Goal: Task Accomplishment & Management: Manage account settings

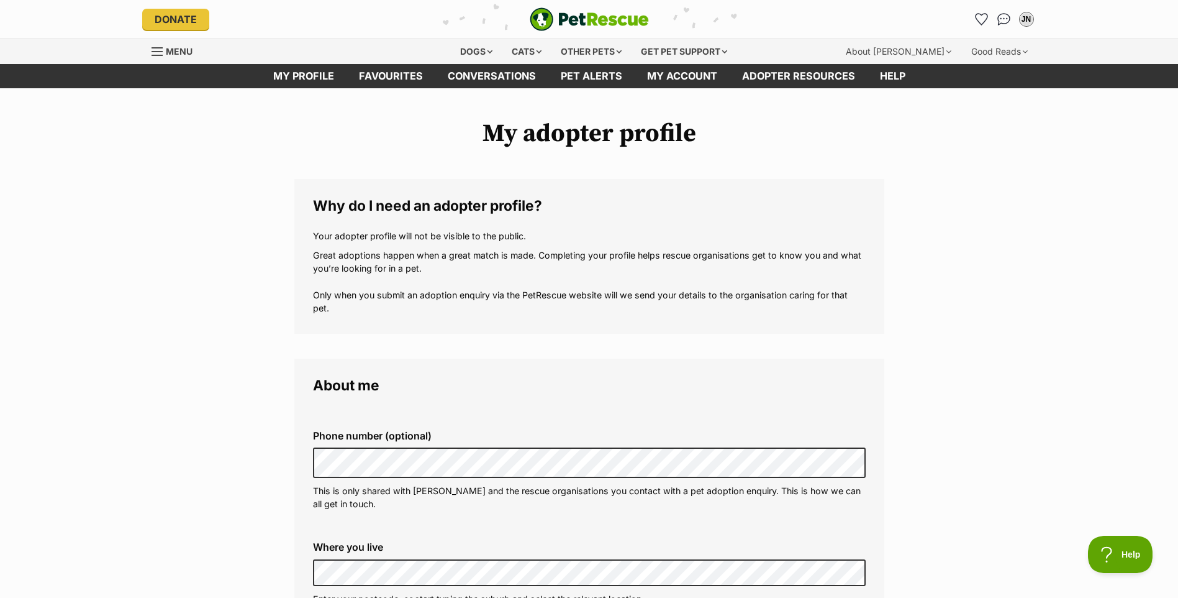
scroll to position [124, 0]
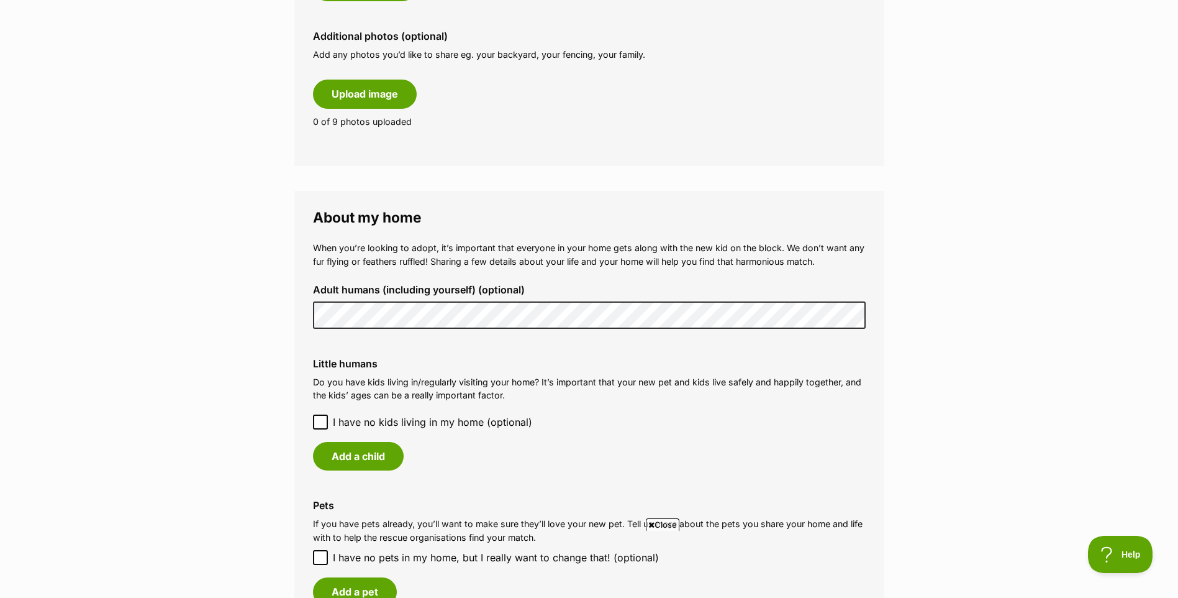
scroll to position [745, 0]
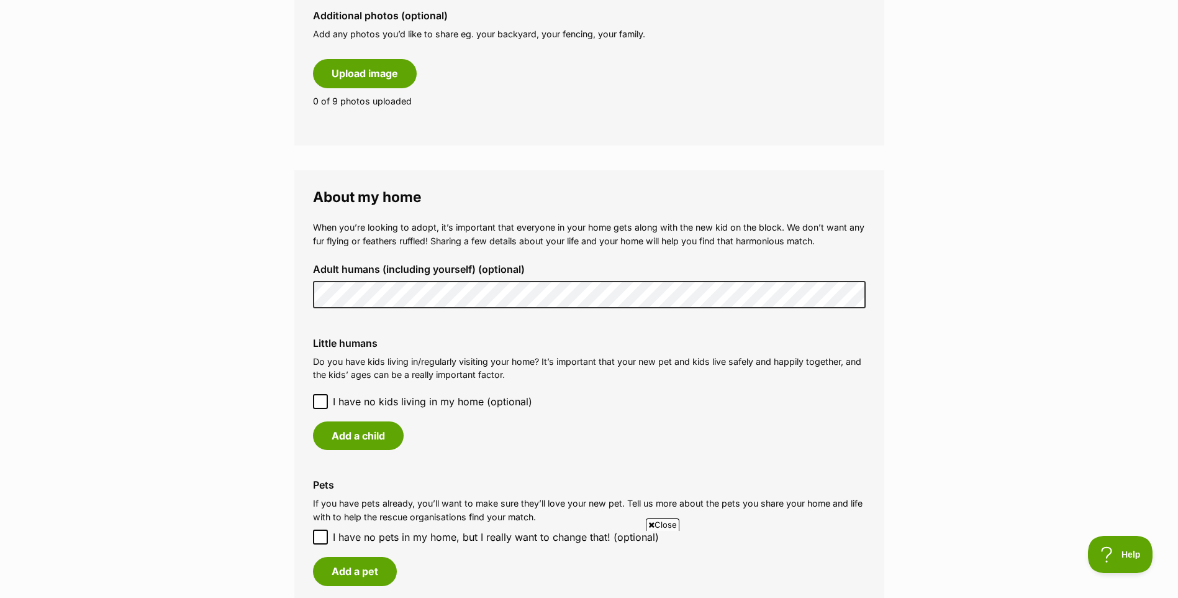
click at [321, 401] on icon at bounding box center [320, 401] width 7 height 6
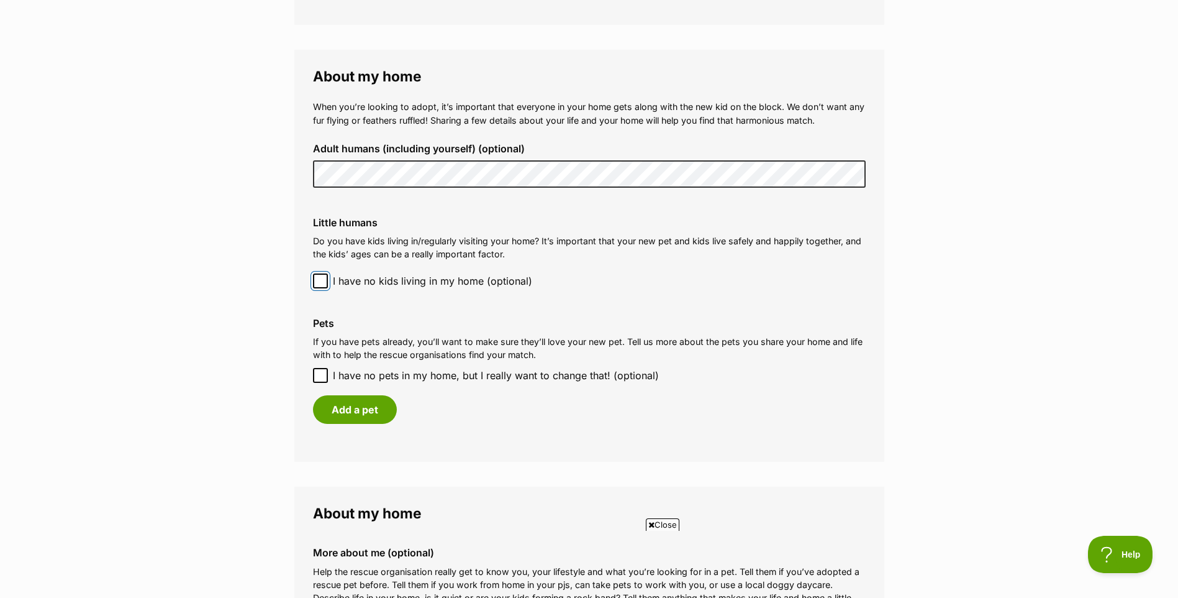
scroll to position [870, 0]
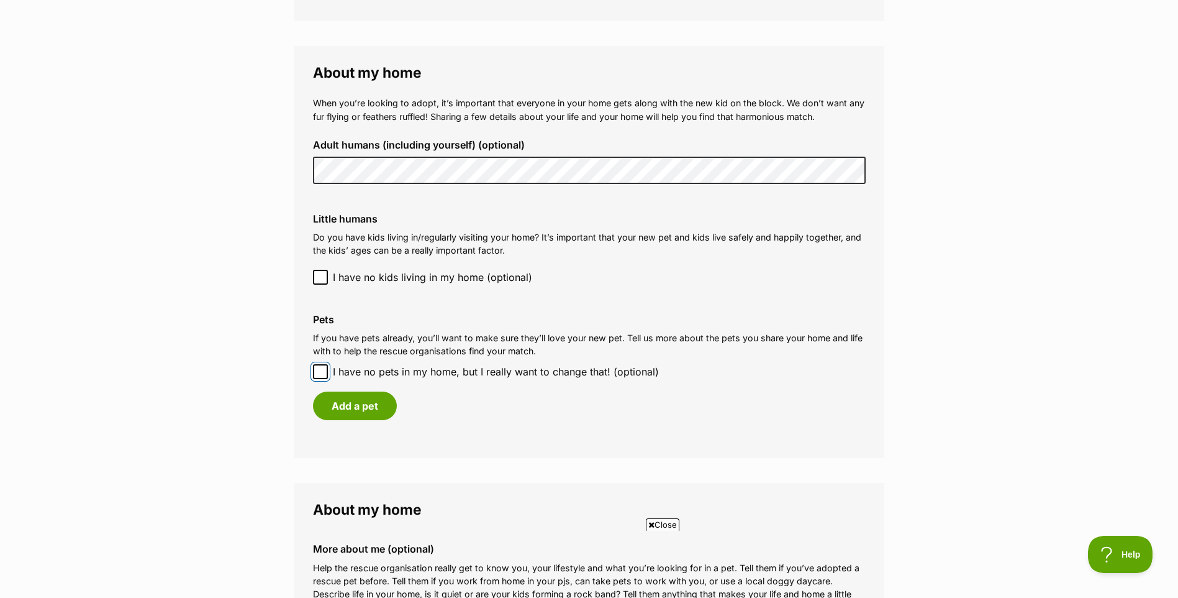
click at [322, 366] on input "I have no pets in my home, but I really want to change that! (optional)" at bounding box center [320, 371] width 15 height 15
checkbox input "true"
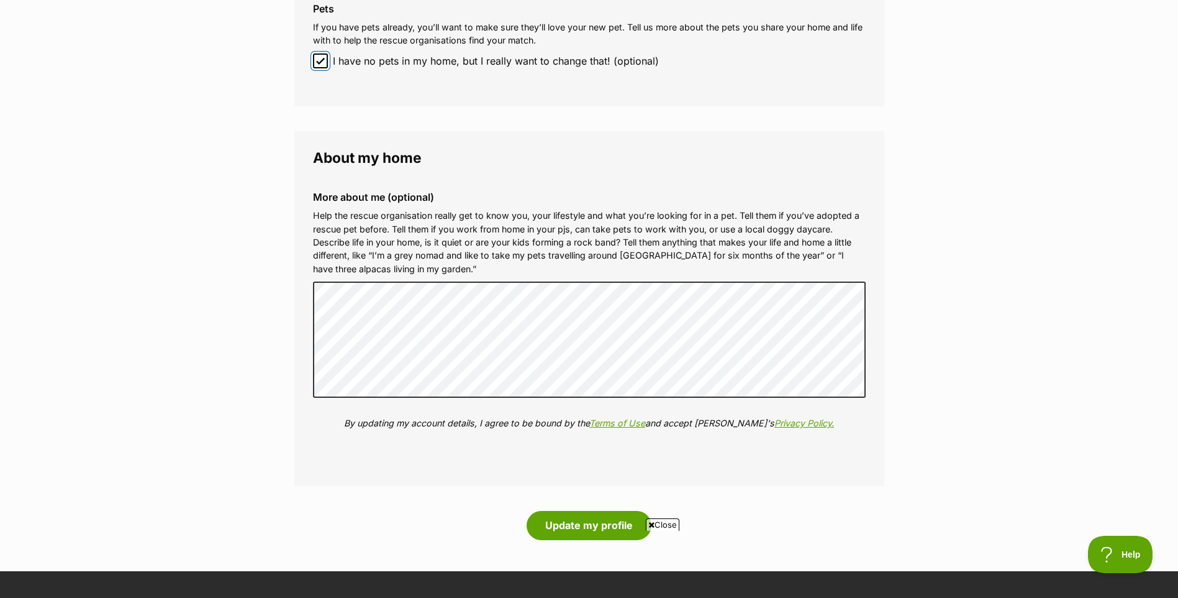
scroll to position [1367, 0]
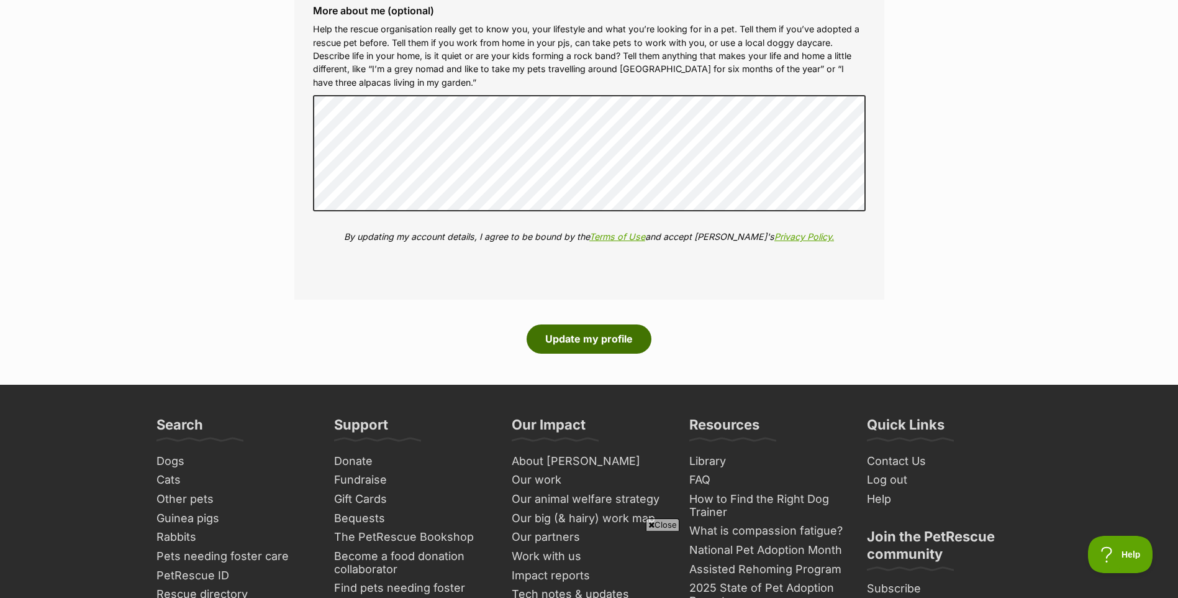
click at [617, 339] on button "Update my profile" at bounding box center [589, 338] width 125 height 29
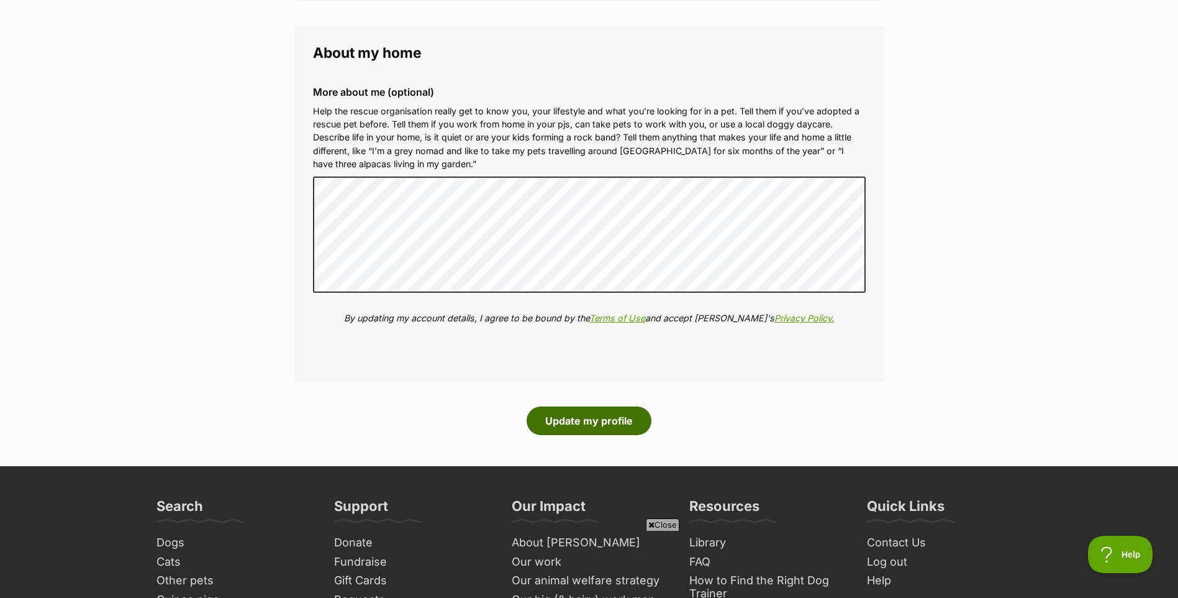
click at [601, 423] on button "Update my profile" at bounding box center [589, 420] width 125 height 29
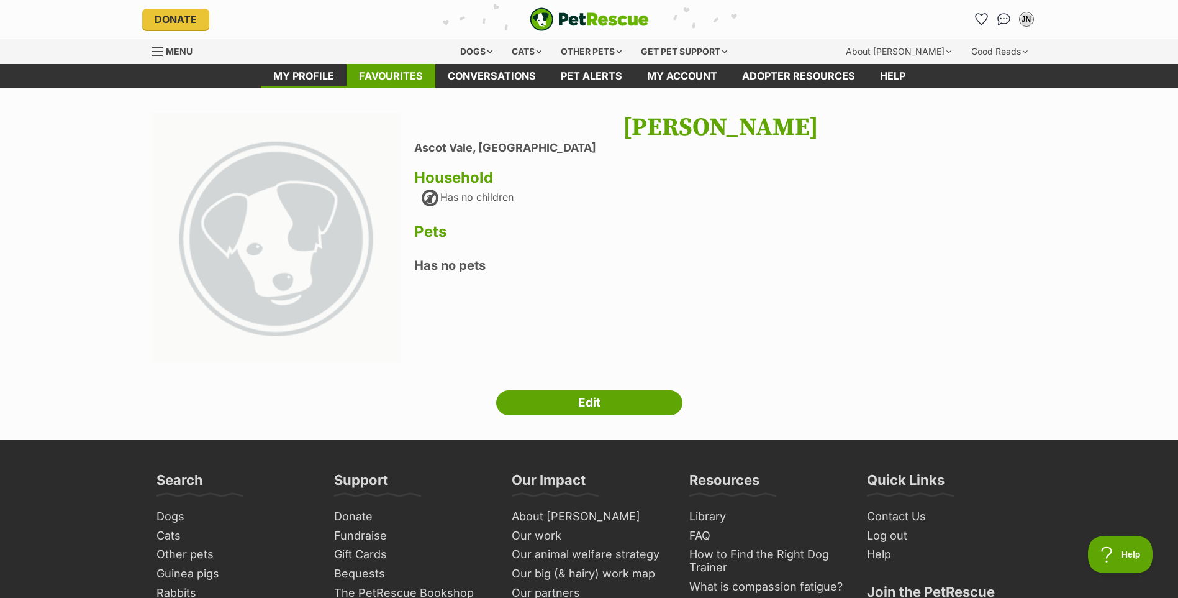
click at [357, 72] on link "Favourites" at bounding box center [391, 76] width 89 height 24
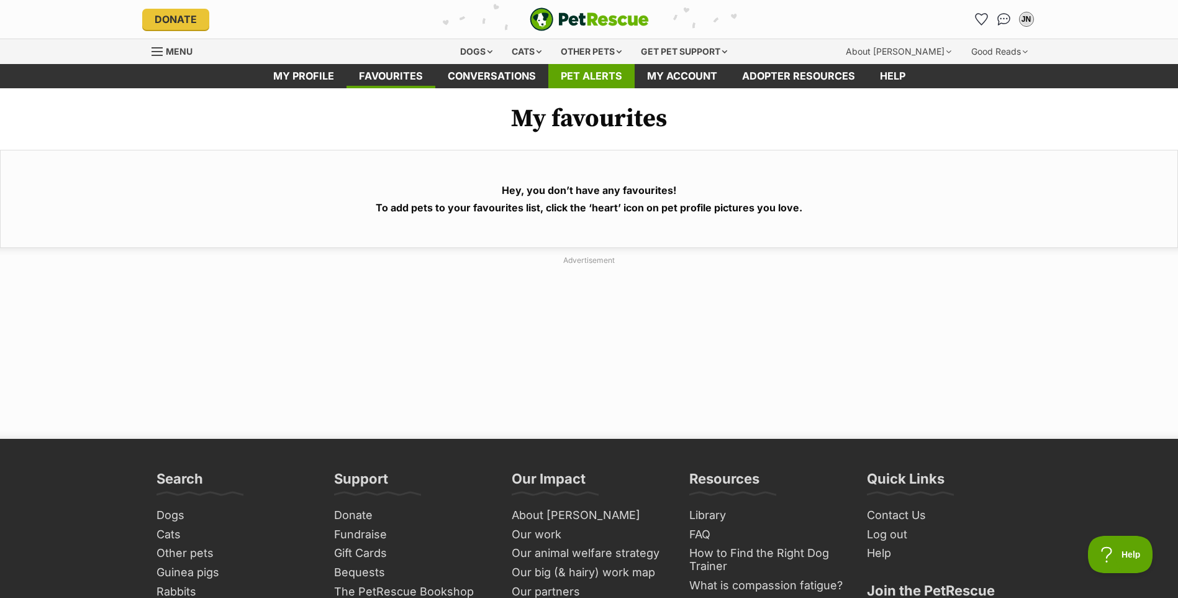
click at [593, 75] on link "Pet alerts" at bounding box center [592, 76] width 86 height 24
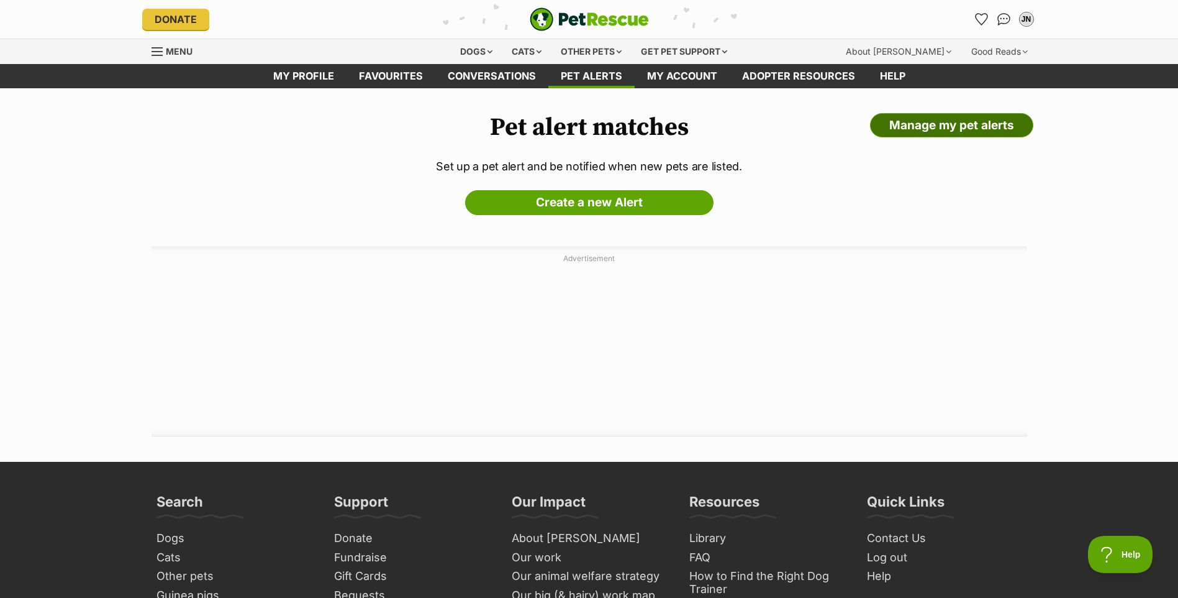
click at [1006, 130] on link "Manage my pet alerts" at bounding box center [951, 125] width 163 height 25
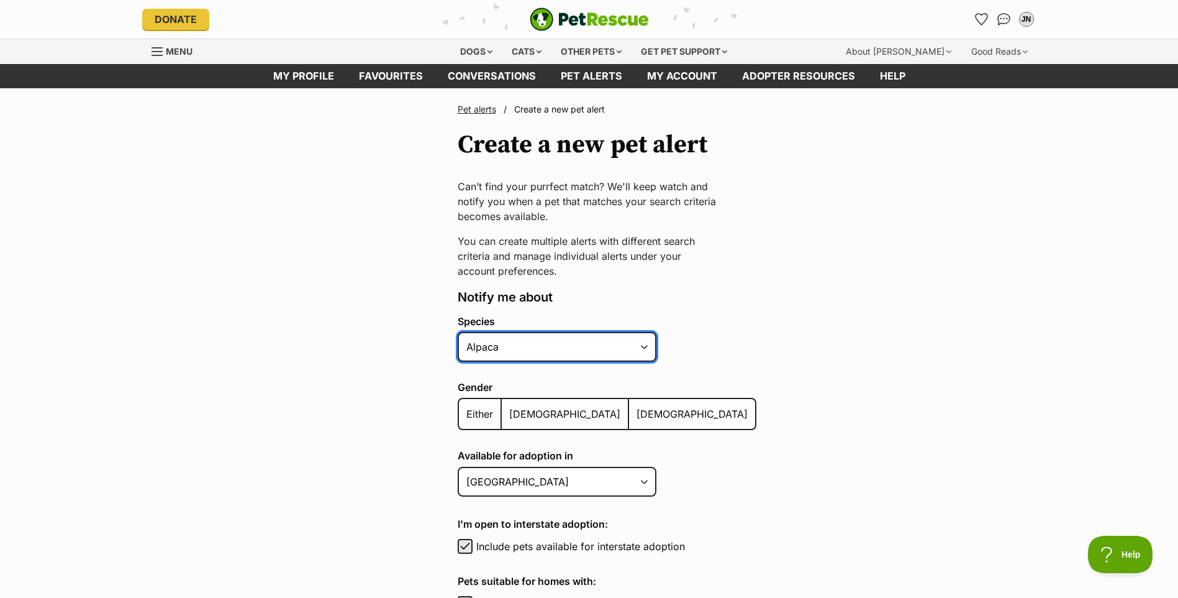
click at [641, 346] on select "Alpaca Bird Cat Chicken Cow Dog Donkey Duck Ferret Fish Goat Goose Guinea Fowl …" at bounding box center [557, 347] width 199 height 30
select select "1"
click at [458, 332] on select "Alpaca Bird Cat Chicken Cow Dog Donkey Duck Ferret Fish Goat Goose Guinea Fowl …" at bounding box center [557, 347] width 199 height 30
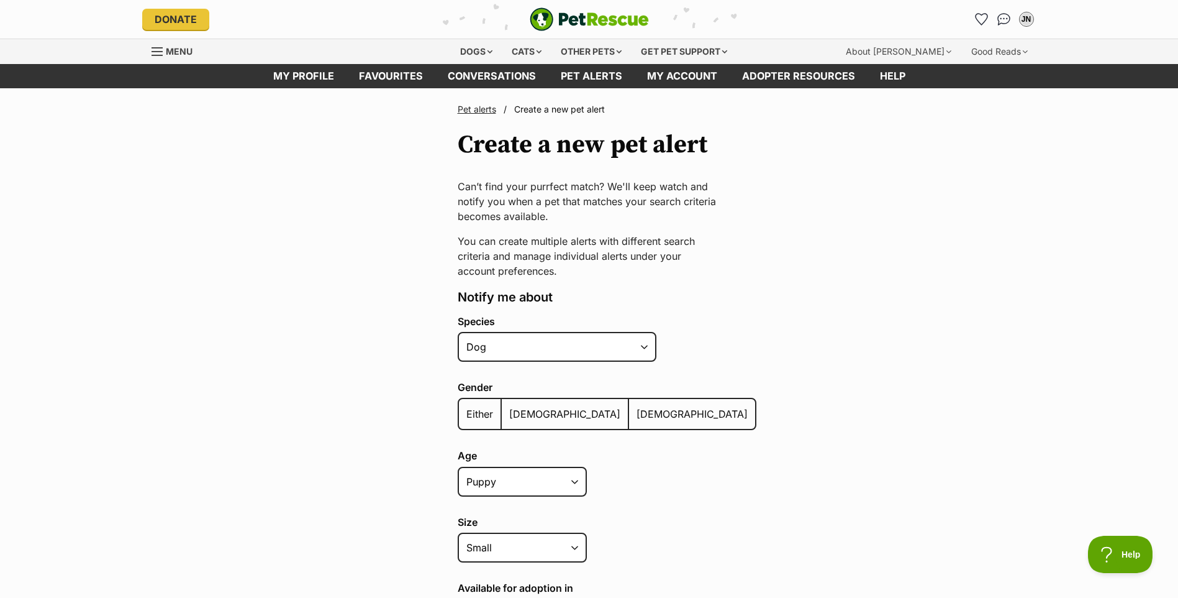
click at [465, 411] on label "Either" at bounding box center [480, 414] width 43 height 30
click at [466, 406] on input "Either" at bounding box center [466, 406] width 0 height 1
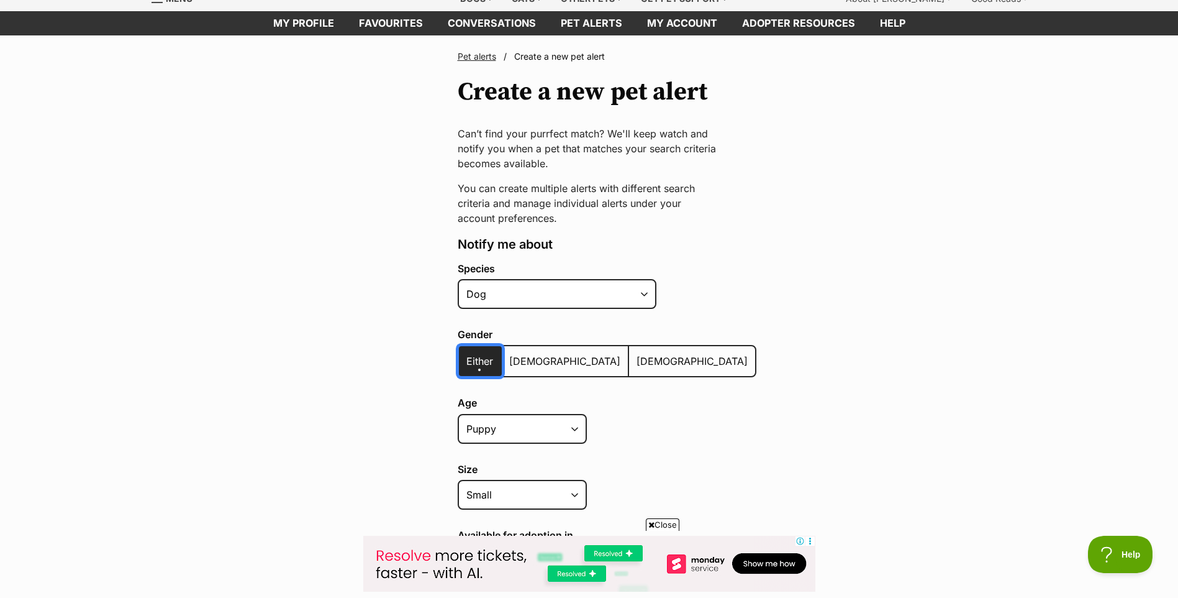
scroll to position [124, 0]
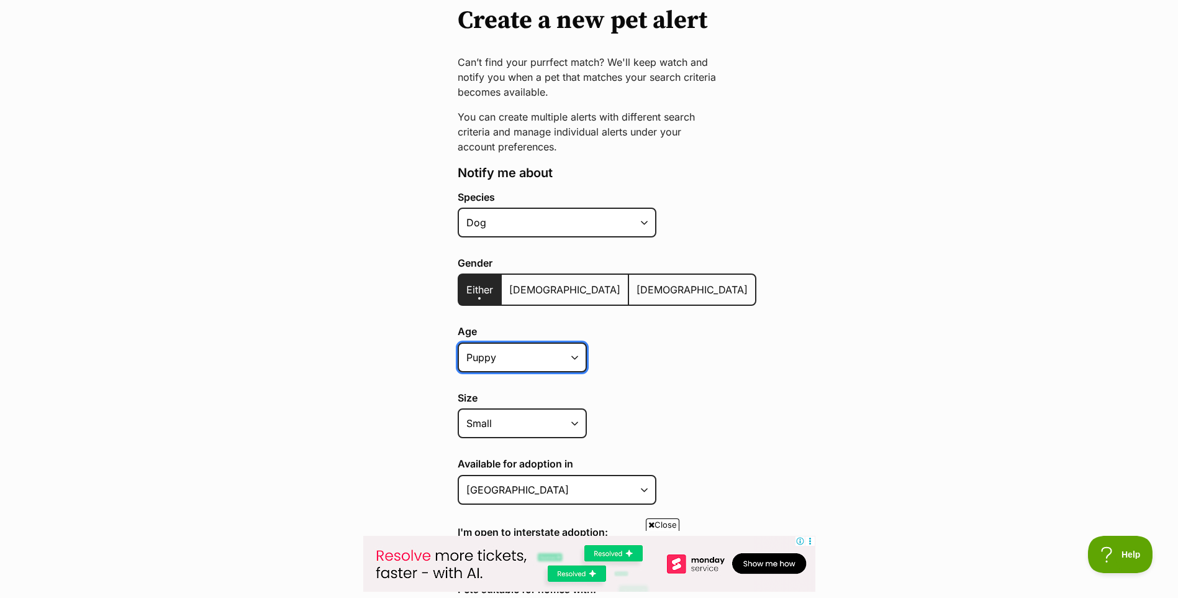
click at [576, 360] on select "Puppy Adult Senior All ages" at bounding box center [522, 357] width 129 height 30
select select
click at [458, 342] on select "Puppy Adult Senior All ages" at bounding box center [522, 357] width 129 height 30
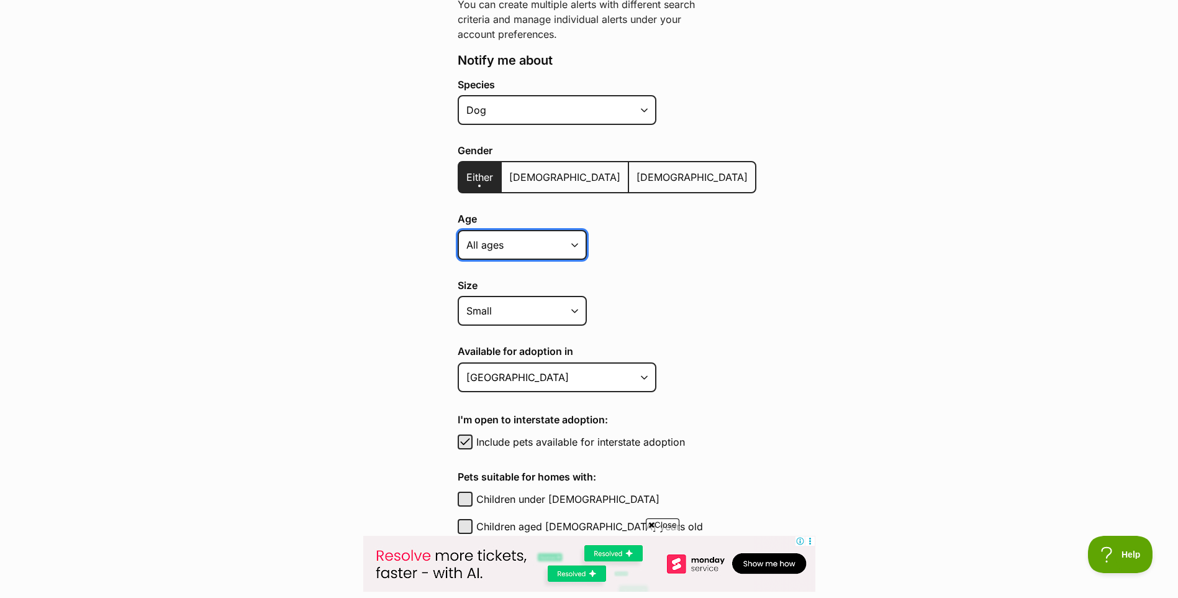
scroll to position [248, 0]
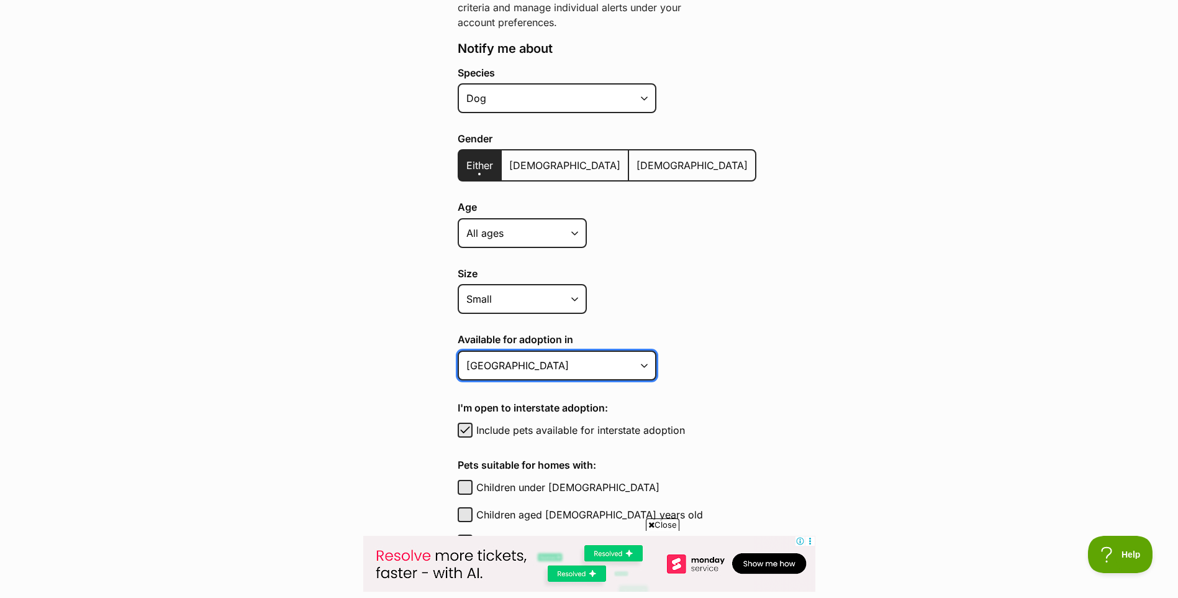
click at [642, 367] on select "Australian Capital Territory New South Wales Northern Territory Queensland Sout…" at bounding box center [557, 365] width 199 height 30
select select "2"
click at [458, 350] on select "Australian Capital Territory New South Wales Northern Territory Queensland Sout…" at bounding box center [557, 365] width 199 height 30
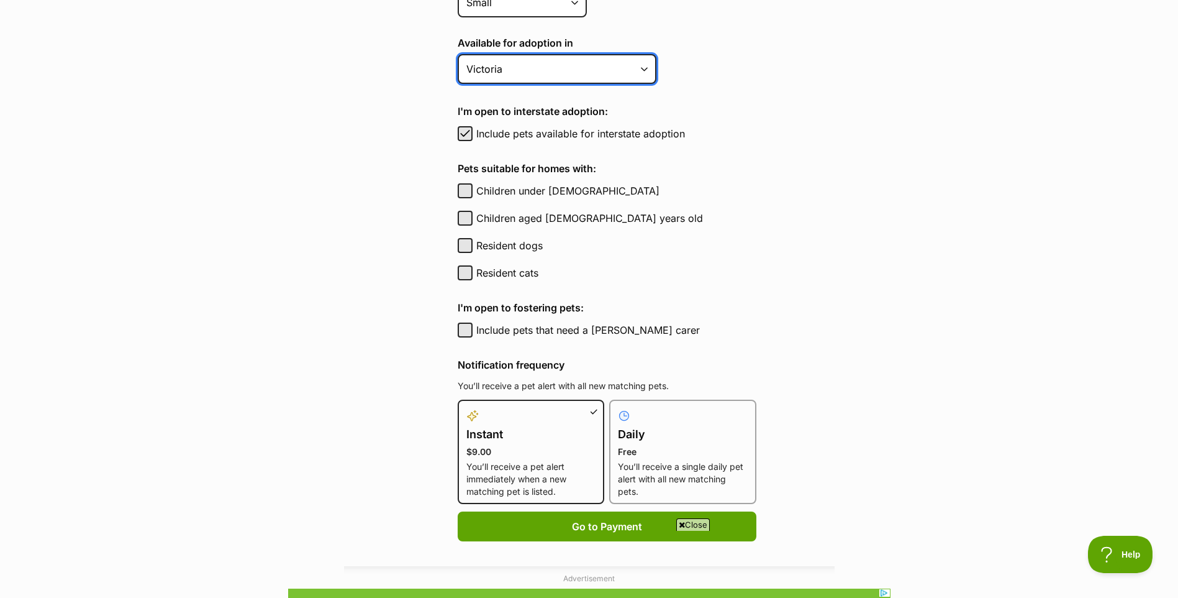
scroll to position [559, 0]
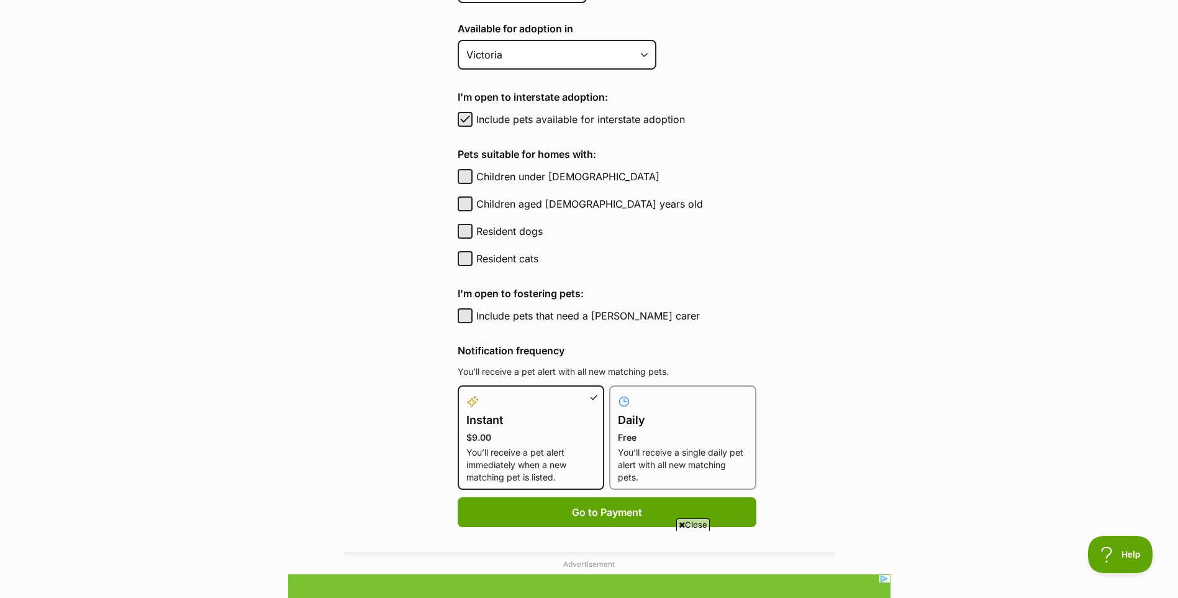
click at [694, 410] on label "Daily Free You’ll receive a single daily pet alert with all new matching pets." at bounding box center [683, 438] width 130 height 89
click at [617, 393] on input "Daily Free You’ll receive a single daily pet alert with all new matching pets." at bounding box center [617, 393] width 1 height 1
radio input "true"
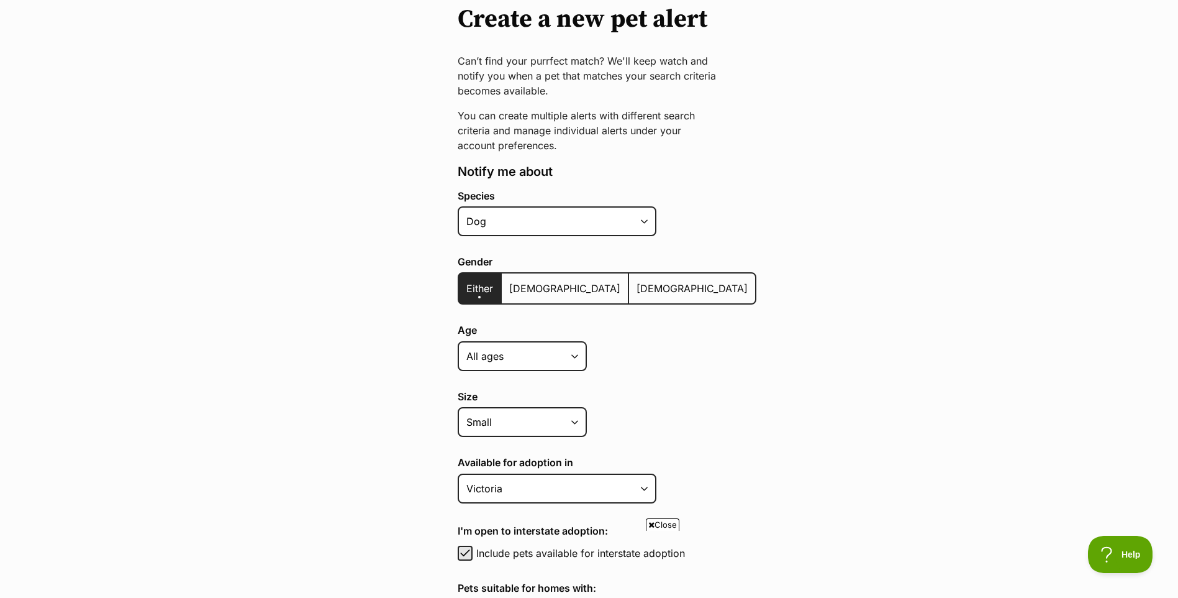
scroll to position [124, 0]
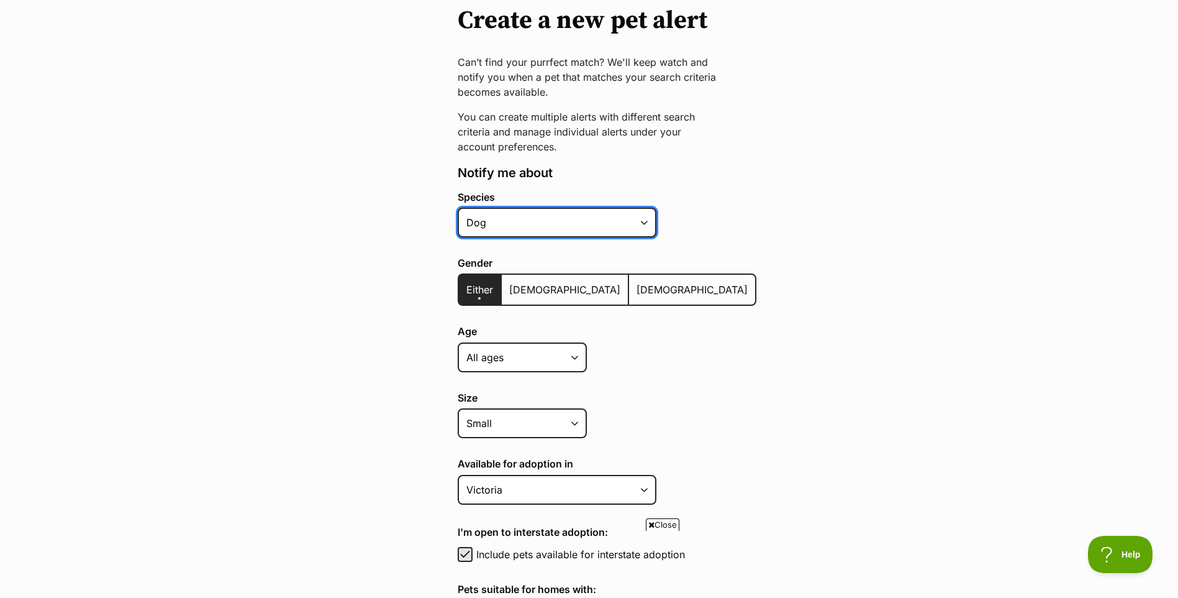
click at [649, 224] on select "Alpaca Bird Cat Chicken Cow Dog Donkey Duck Ferret Fish Goat Goose Guinea Fowl …" at bounding box center [557, 222] width 199 height 30
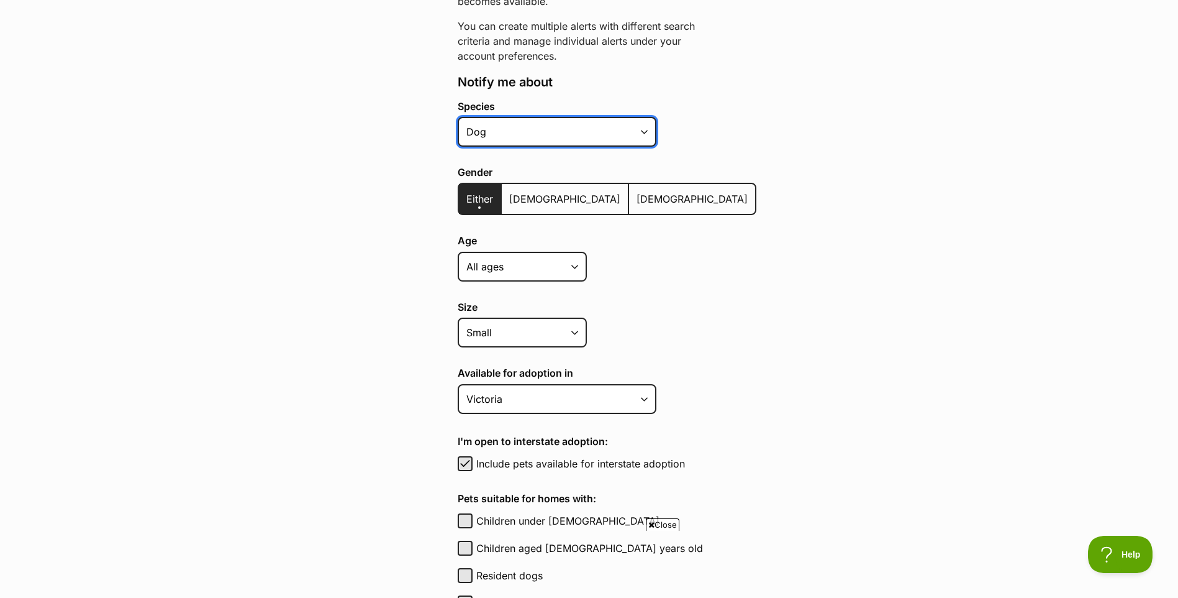
scroll to position [248, 0]
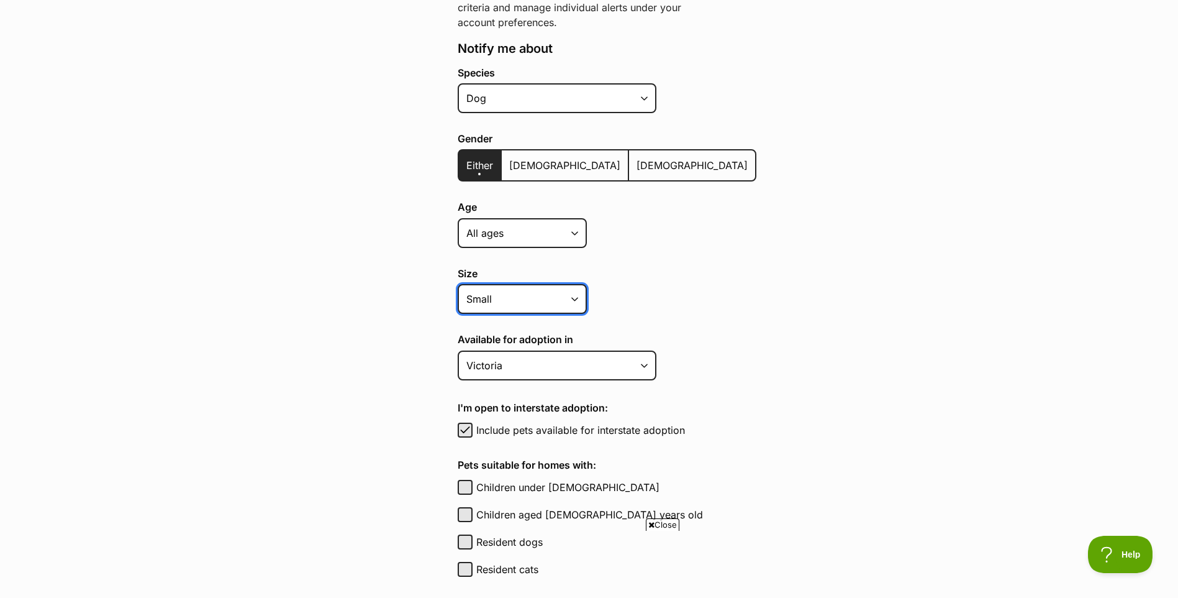
click at [552, 299] on select "Small Medium Large All sizes" at bounding box center [522, 299] width 129 height 30
click at [463, 435] on span "button" at bounding box center [465, 429] width 12 height 15
checkbox input "false"
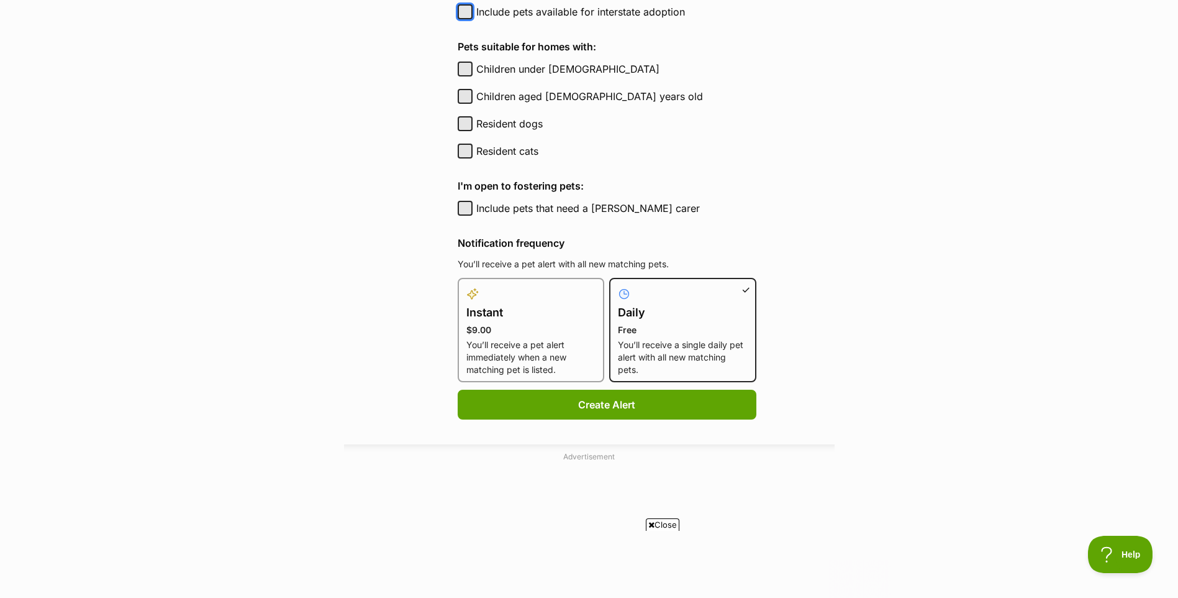
scroll to position [683, 0]
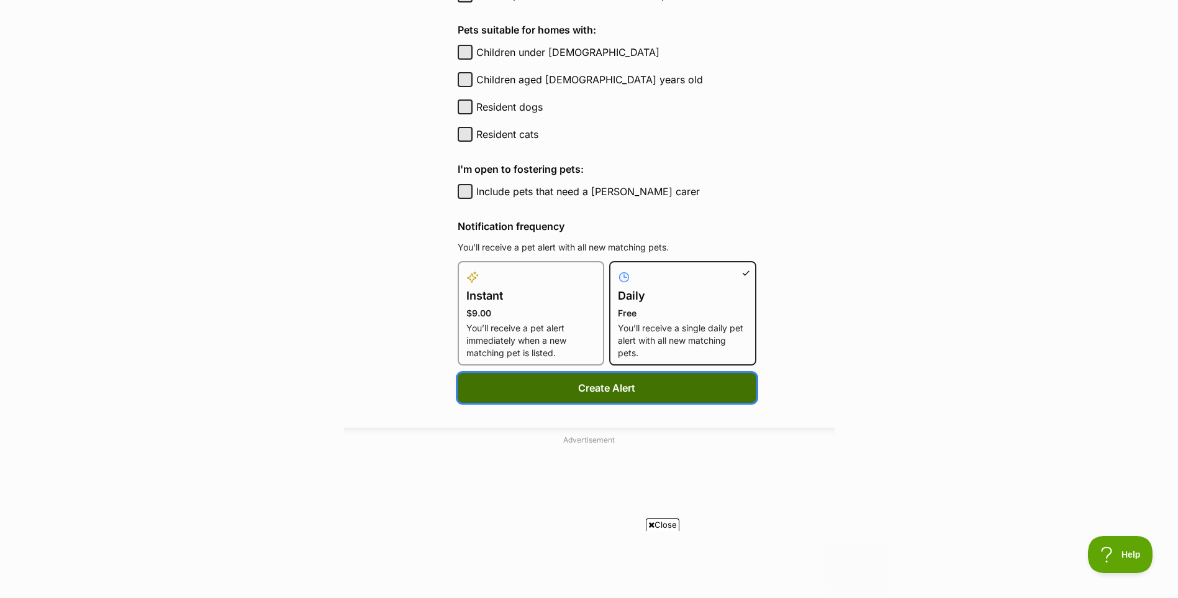
click at [669, 401] on button "Create Alert" at bounding box center [607, 388] width 299 height 30
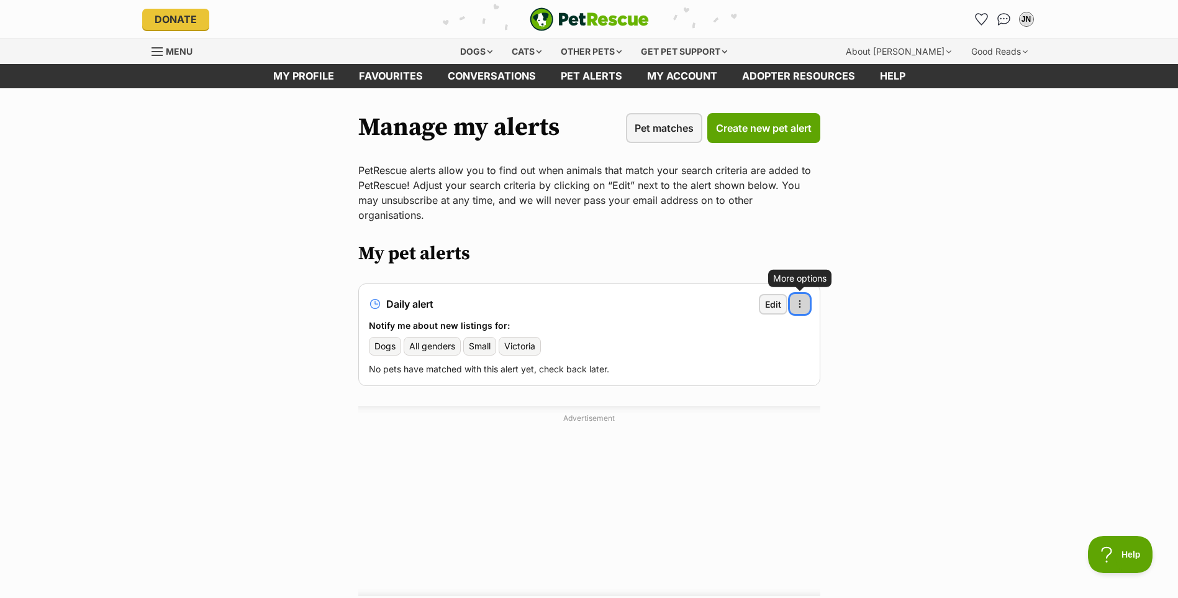
click at [804, 299] on span "button" at bounding box center [800, 304] width 10 height 10
click at [803, 299] on span "button" at bounding box center [800, 304] width 10 height 10
click at [772, 298] on span "Edit" at bounding box center [773, 304] width 16 height 13
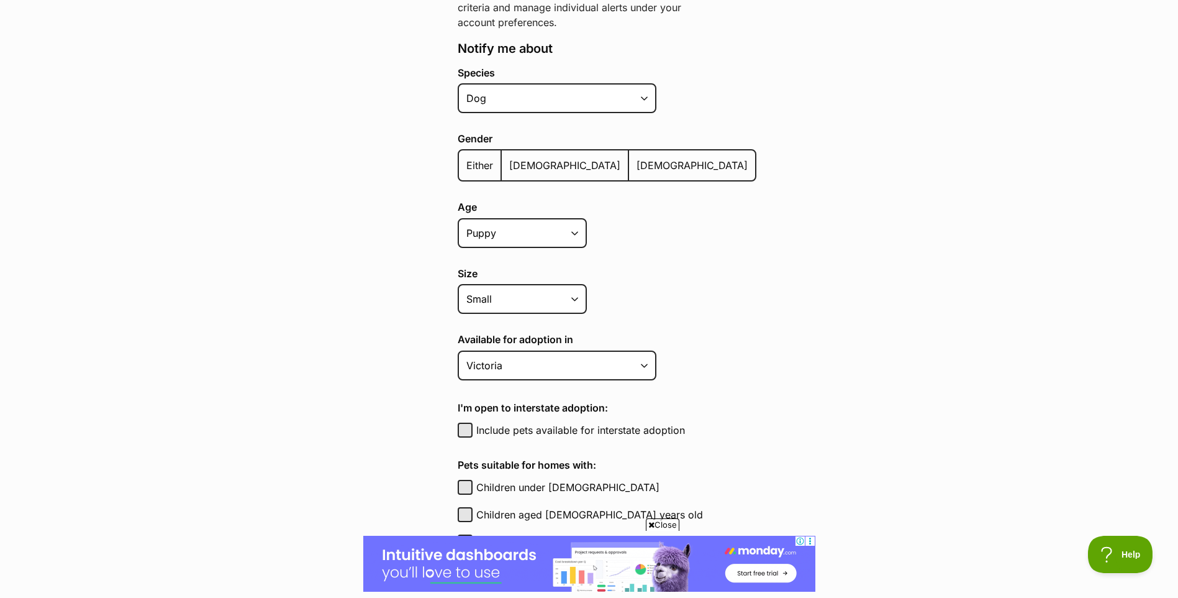
click at [470, 162] on span "Either" at bounding box center [480, 165] width 27 height 12
click at [466, 158] on input "Either" at bounding box center [466, 157] width 0 height 1
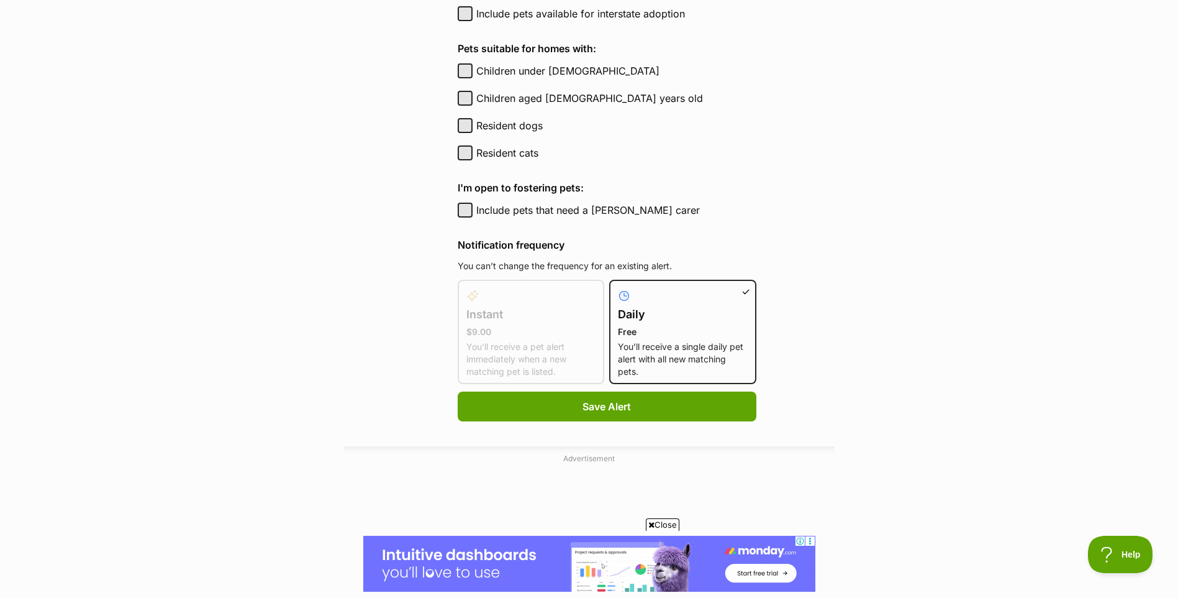
scroll to position [808, 0]
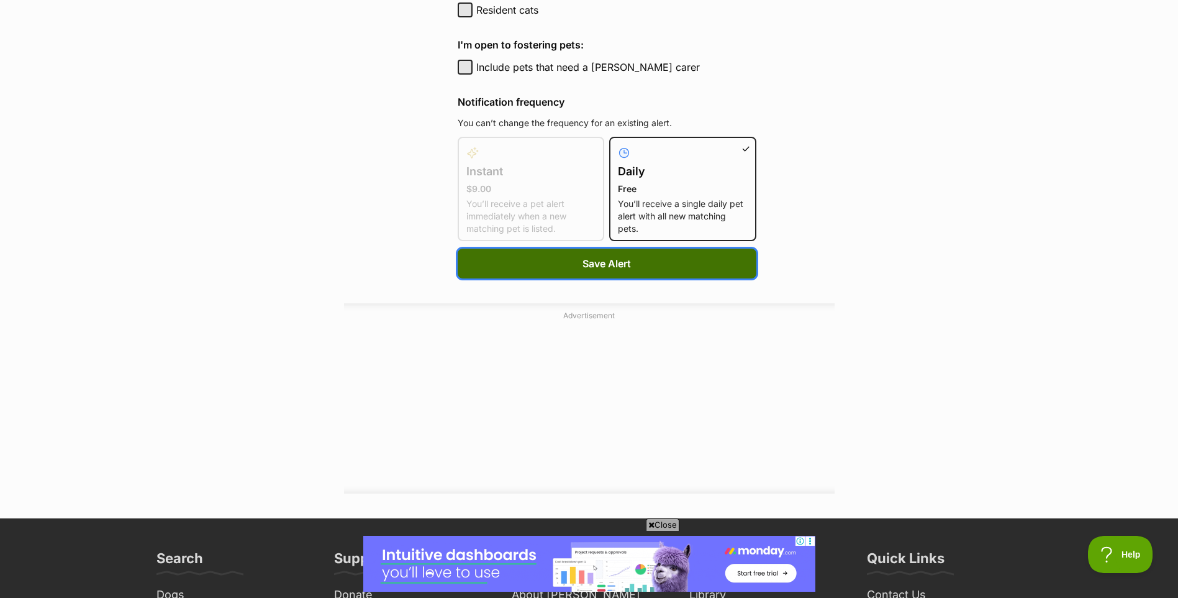
click at [661, 262] on button "Save Alert" at bounding box center [607, 263] width 299 height 30
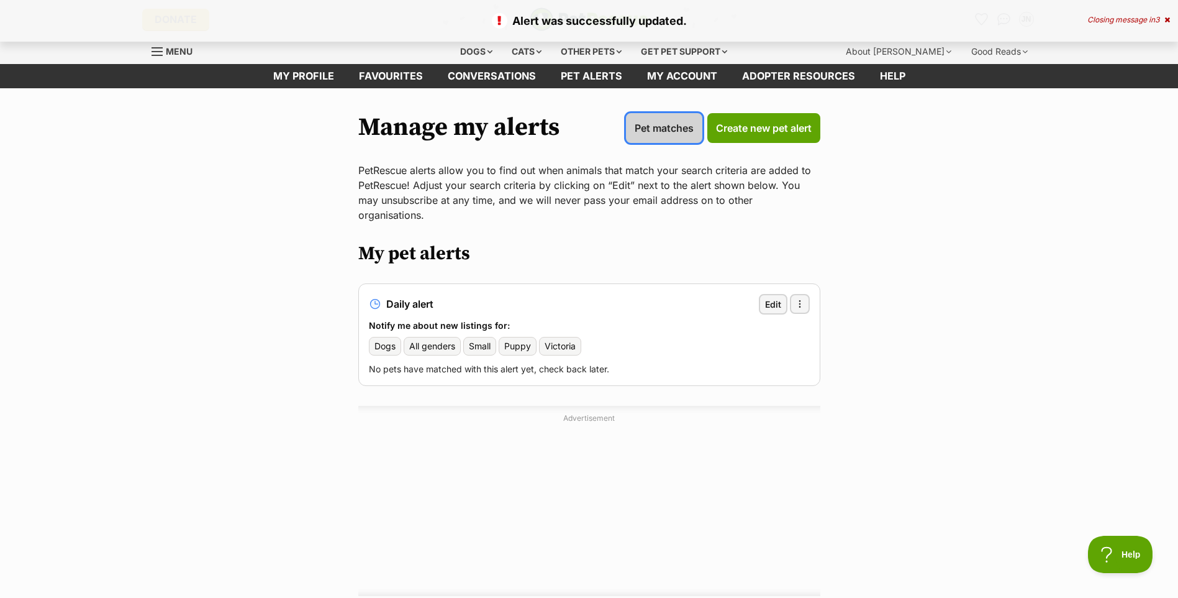
click at [662, 123] on span "Pet matches" at bounding box center [664, 128] width 59 height 15
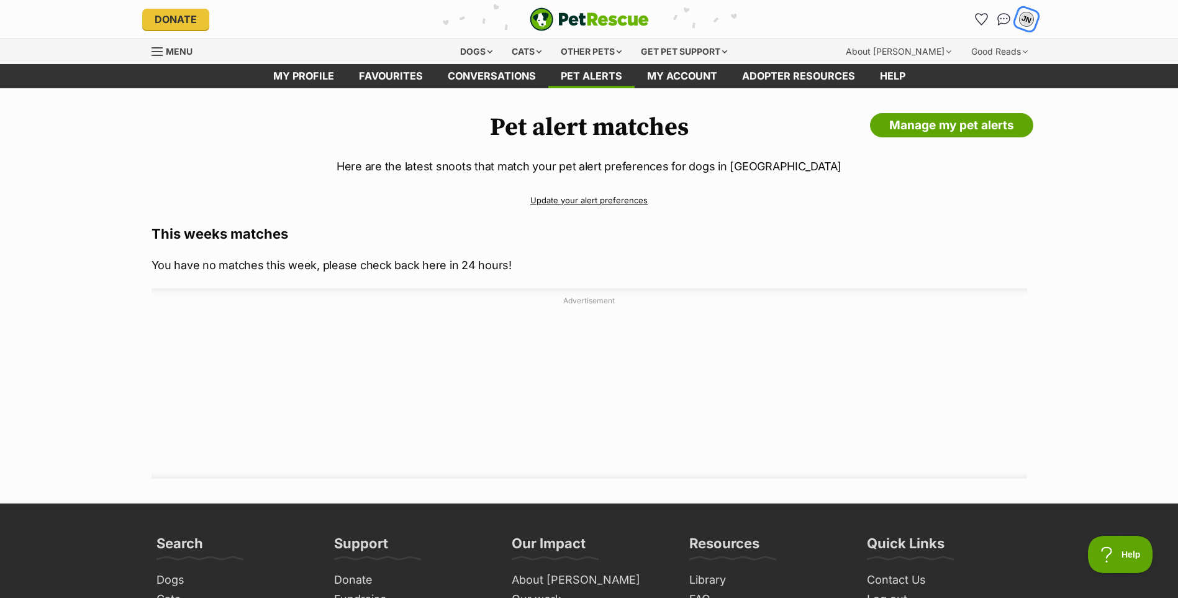
click at [1032, 22] on div "JN" at bounding box center [1027, 19] width 16 height 16
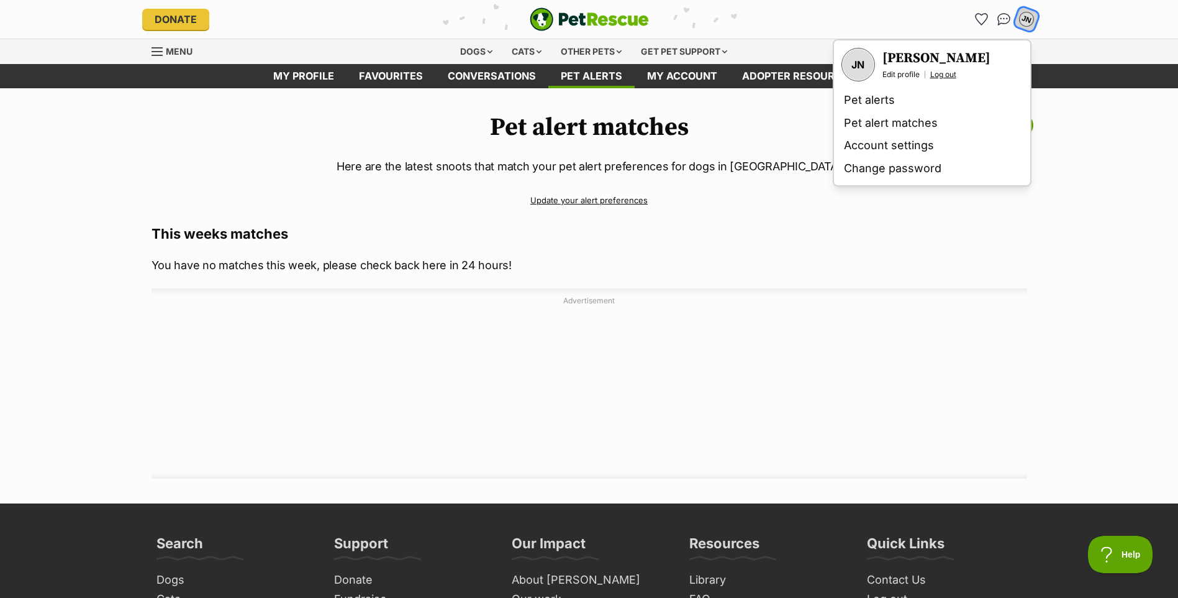
click at [954, 75] on link "Log out" at bounding box center [944, 75] width 26 height 10
